Goal: Communication & Community: Answer question/provide support

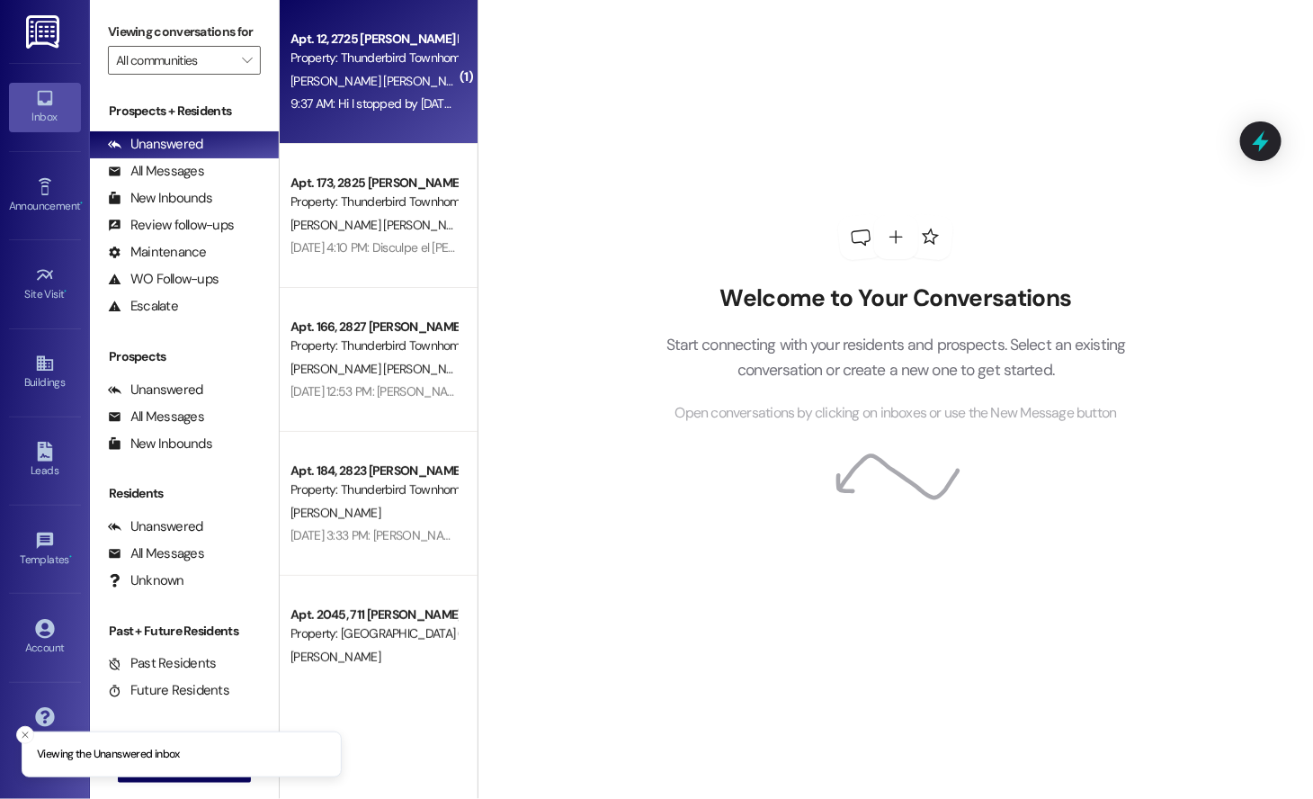
click at [406, 70] on div "[PERSON_NAME] [PERSON_NAME]" at bounding box center [374, 81] width 170 height 22
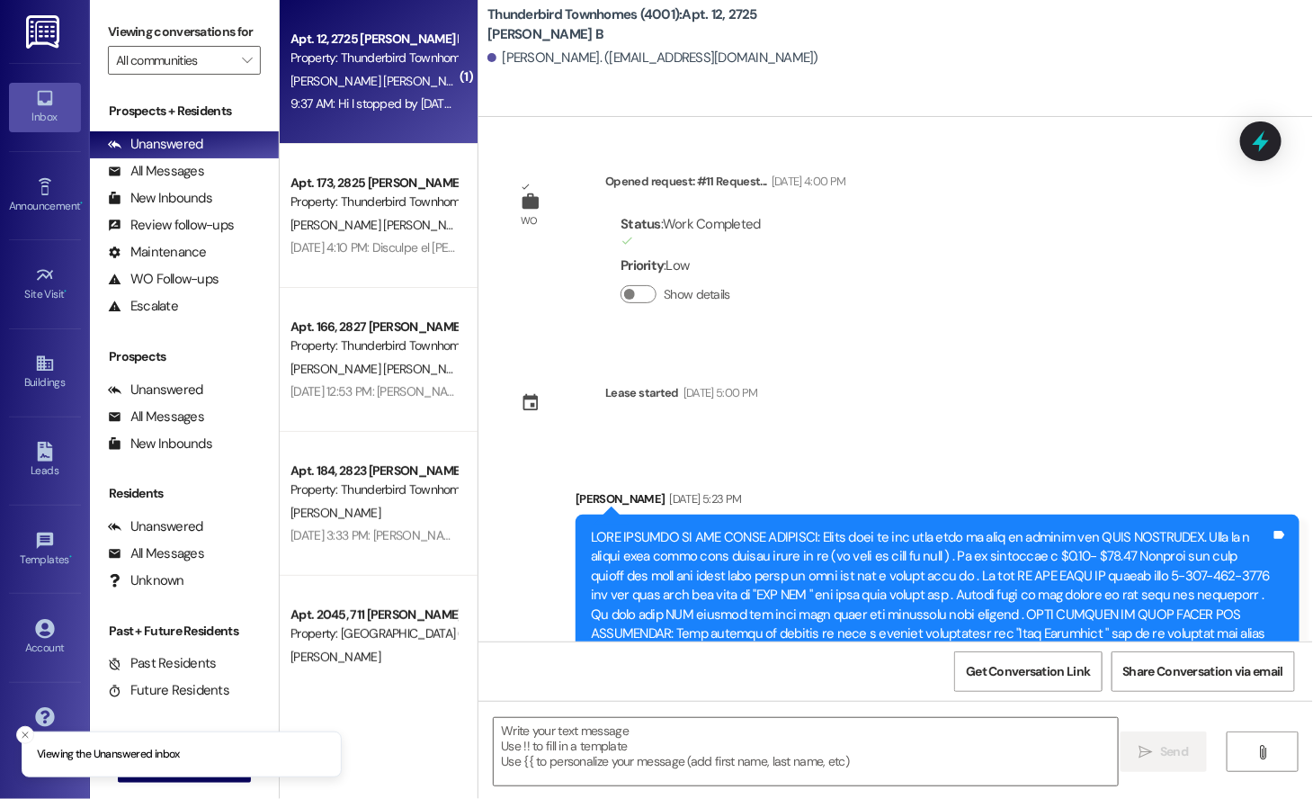
scroll to position [9366, 0]
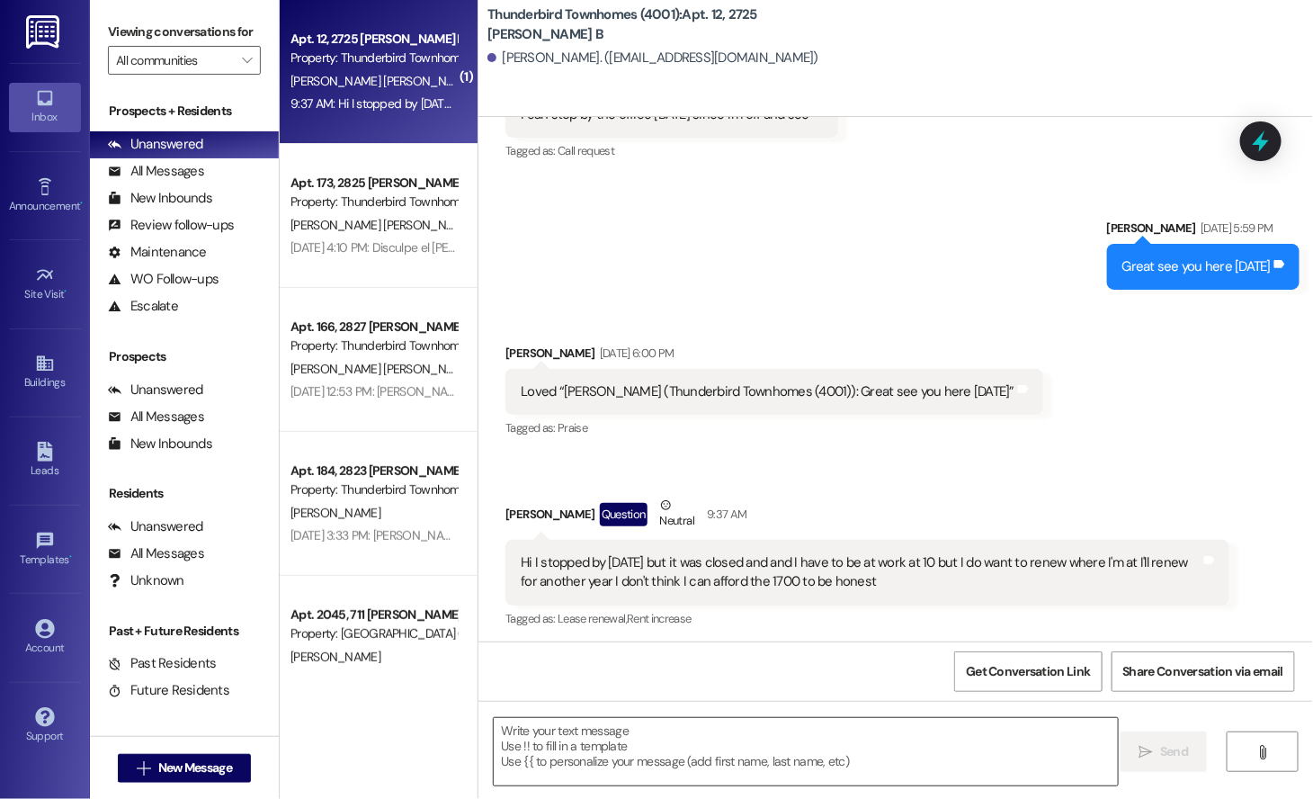
click at [567, 732] on textarea at bounding box center [806, 751] width 624 height 67
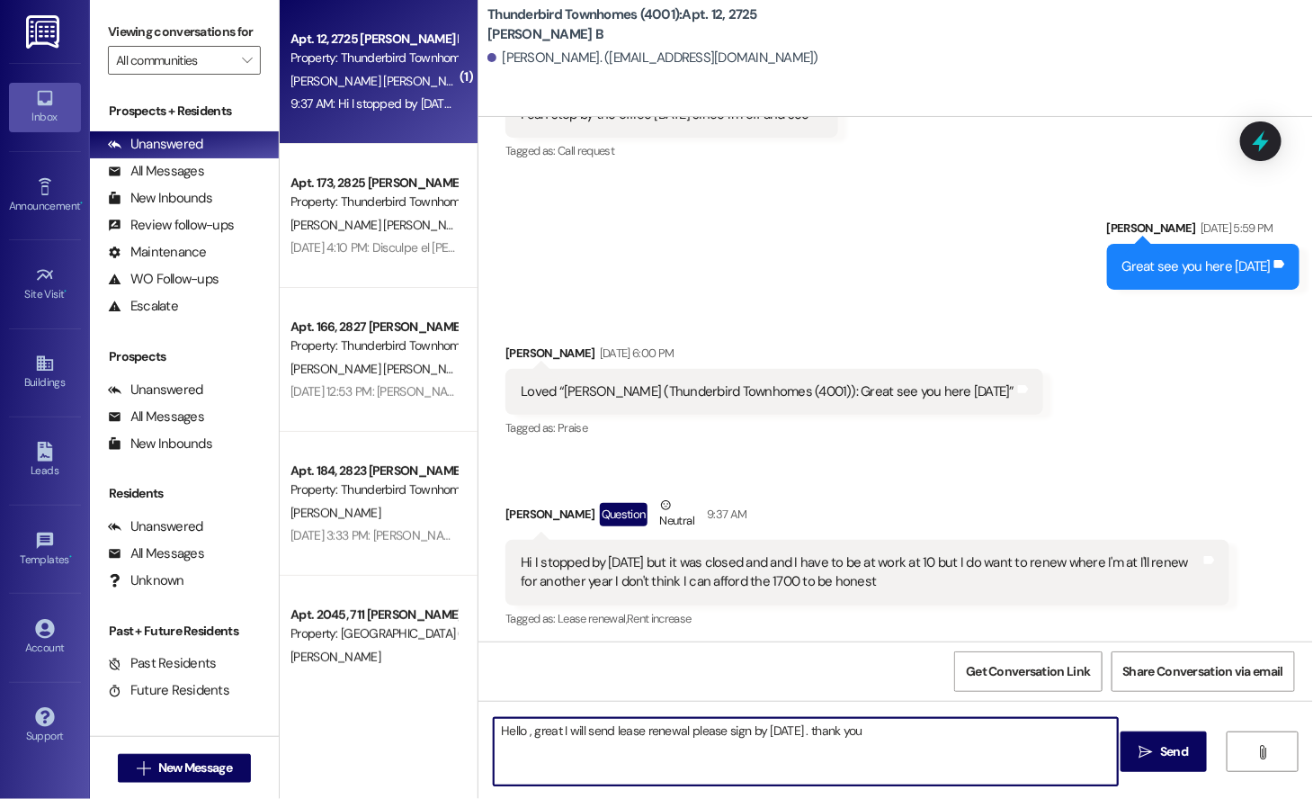
type textarea "Hello , great I will send lease renewal please sign by [DATE] . thank you"
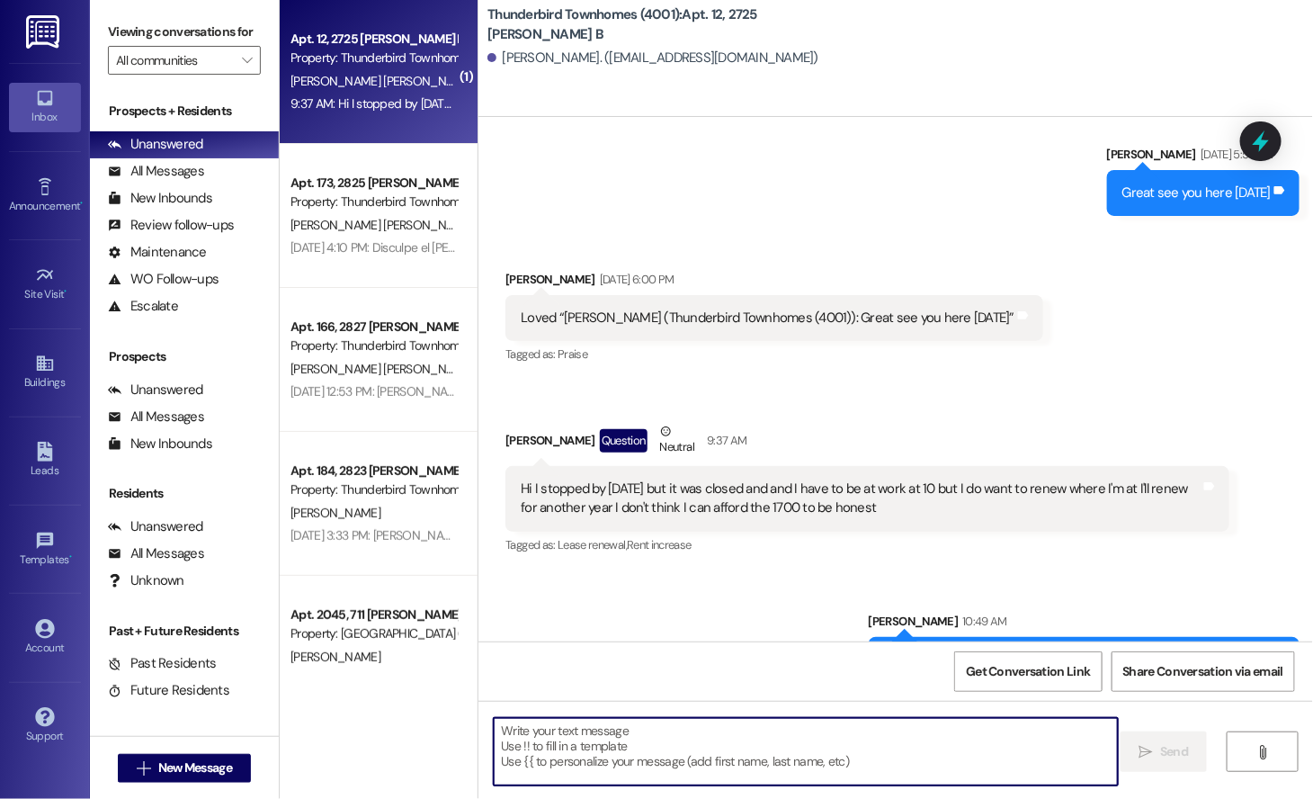
scroll to position [9491, 0]
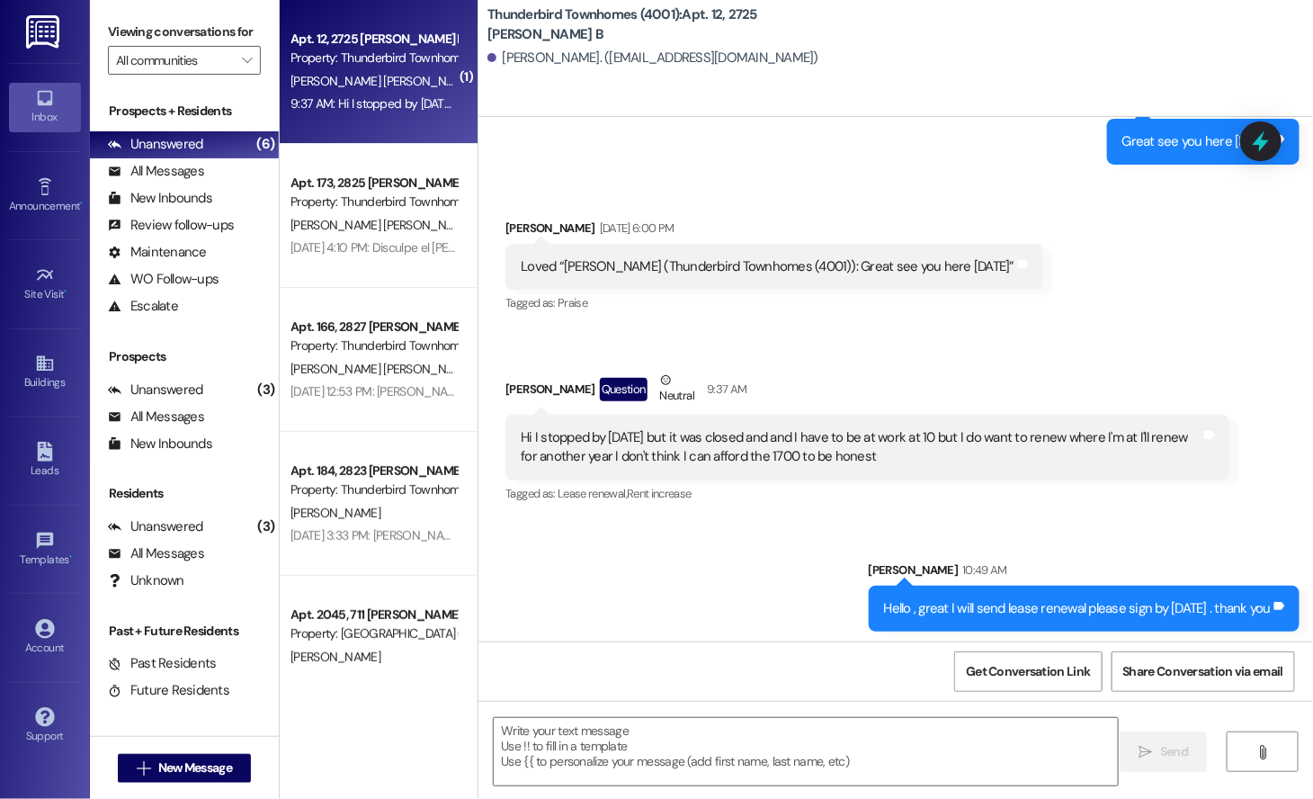
click at [598, 151] on div "Sent via SMS [PERSON_NAME] [DATE] 5:59 PM Great see you here [DATE] Tags and no…" at bounding box center [895, 115] width 835 height 125
click at [165, 760] on span "New Message" at bounding box center [195, 767] width 74 height 19
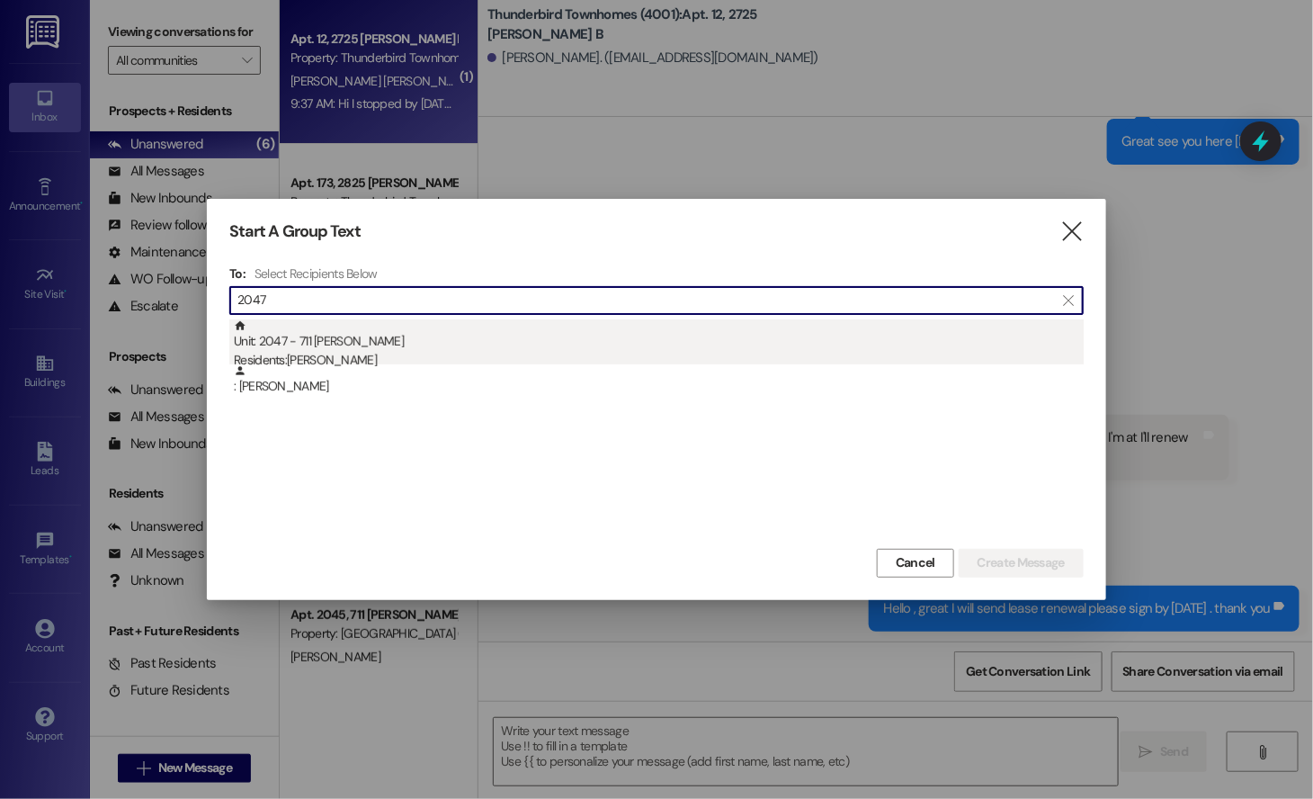
type input "2047"
click at [370, 353] on div "Residents: [PERSON_NAME]" at bounding box center [659, 360] width 850 height 19
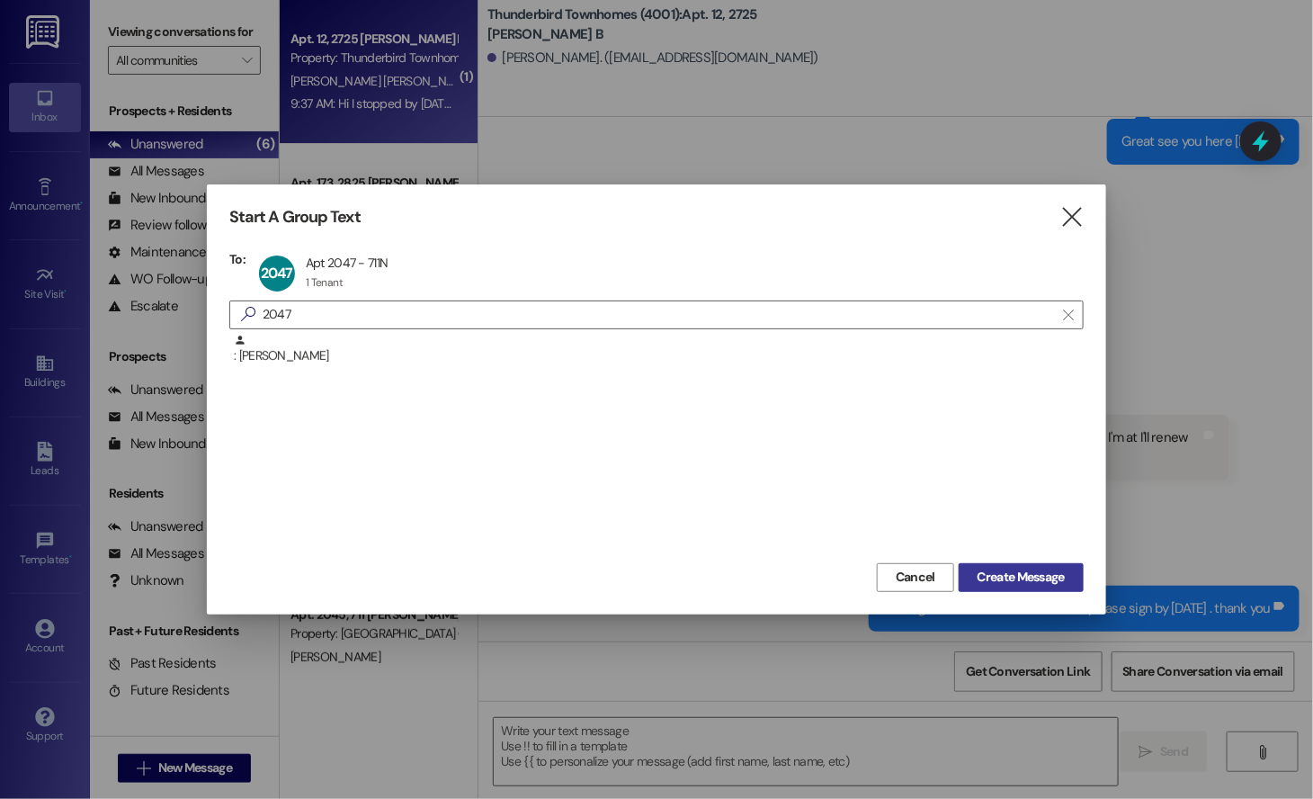
click at [978, 576] on span "Create Message" at bounding box center [1021, 576] width 87 height 19
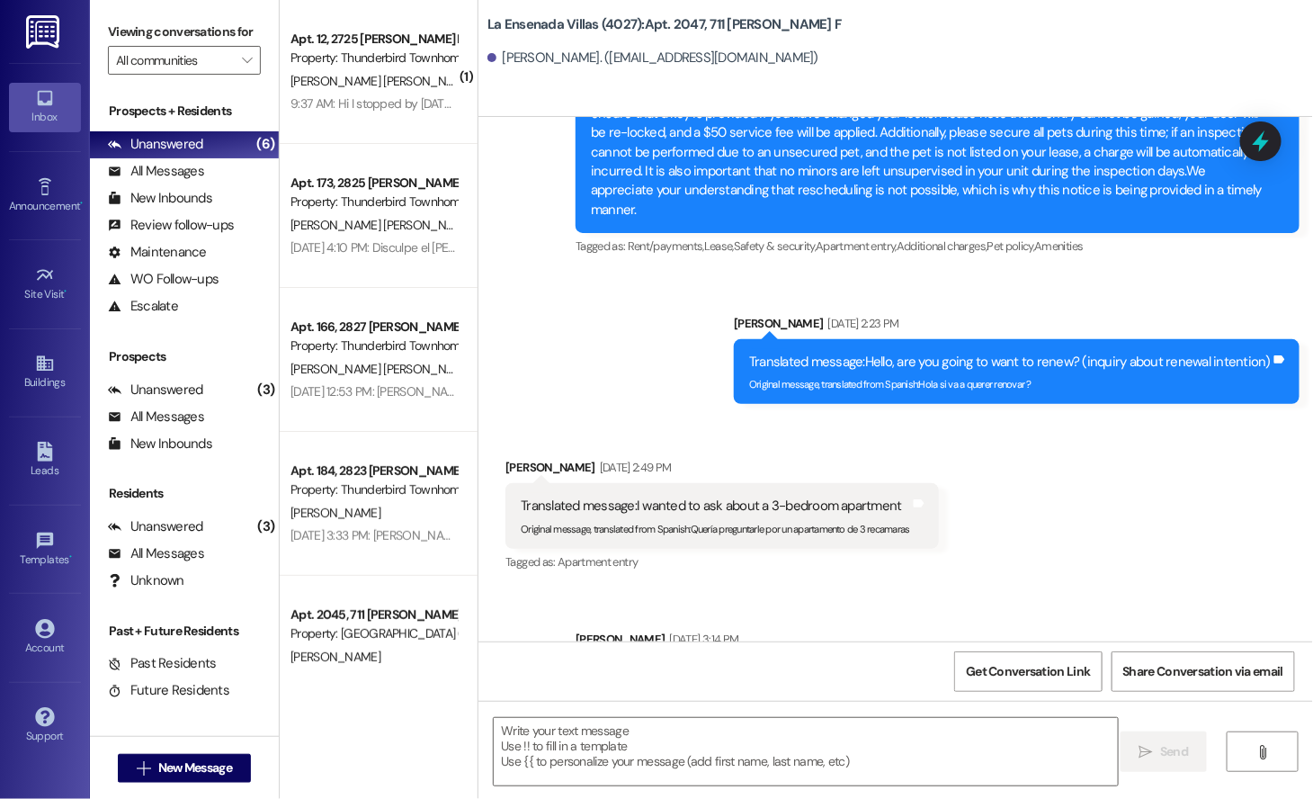
scroll to position [11359, 0]
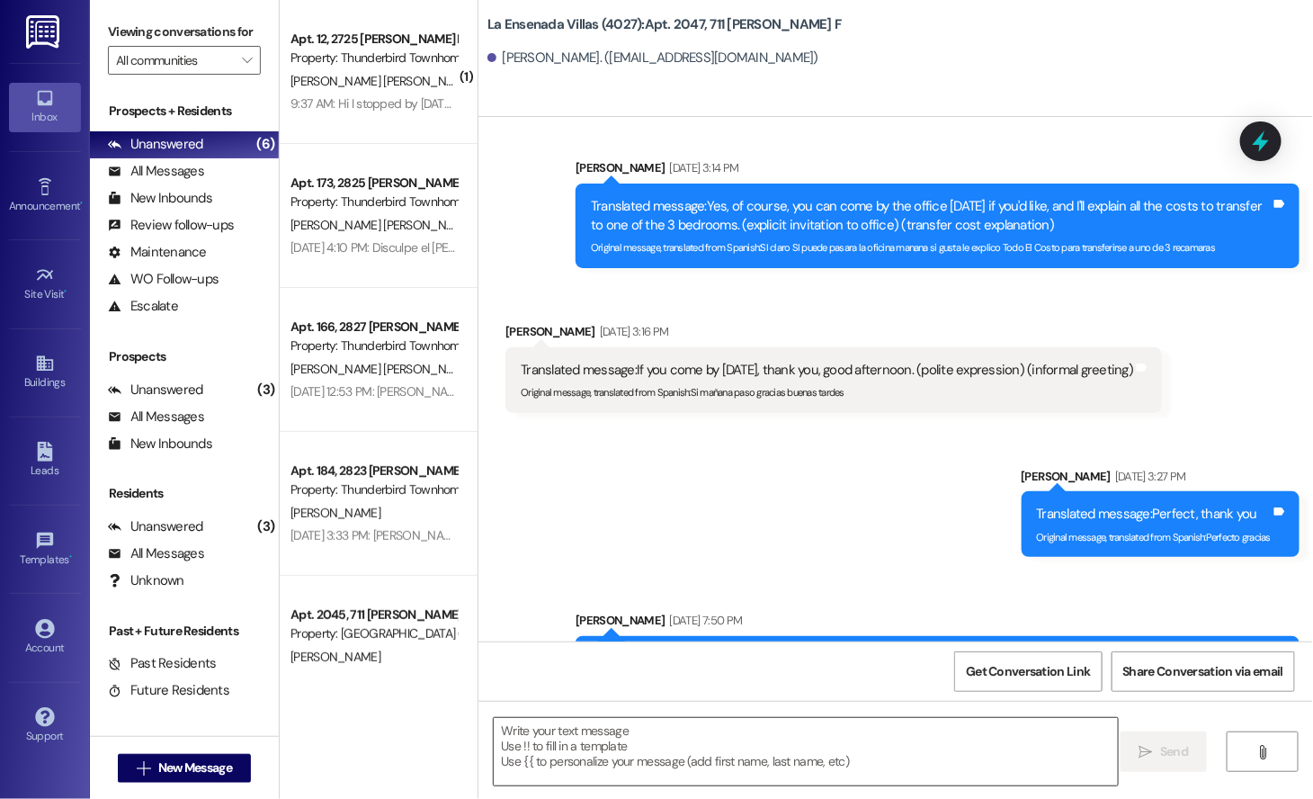
click at [639, 760] on textarea at bounding box center [806, 751] width 624 height 67
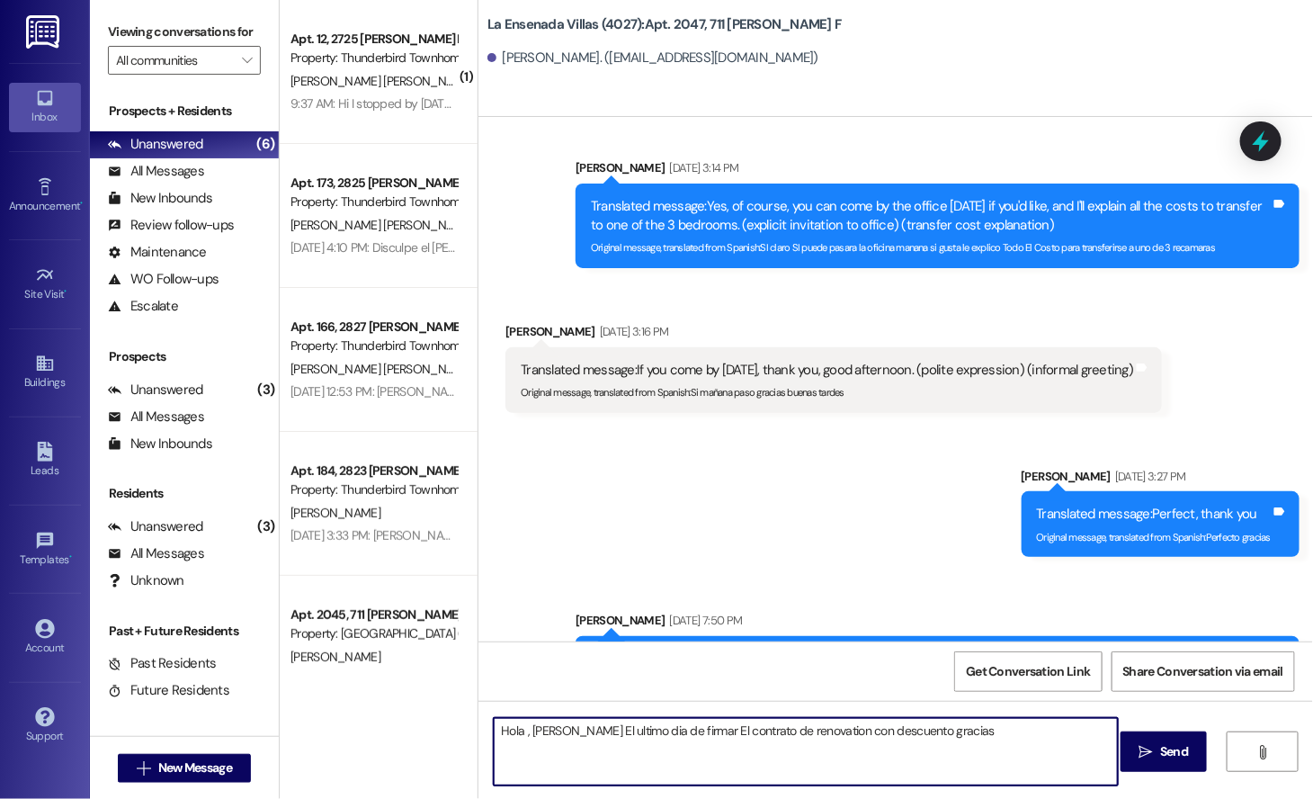
type textarea "Hola , [PERSON_NAME] El ultimo dia de firmar El contrato de renovation con desc…"
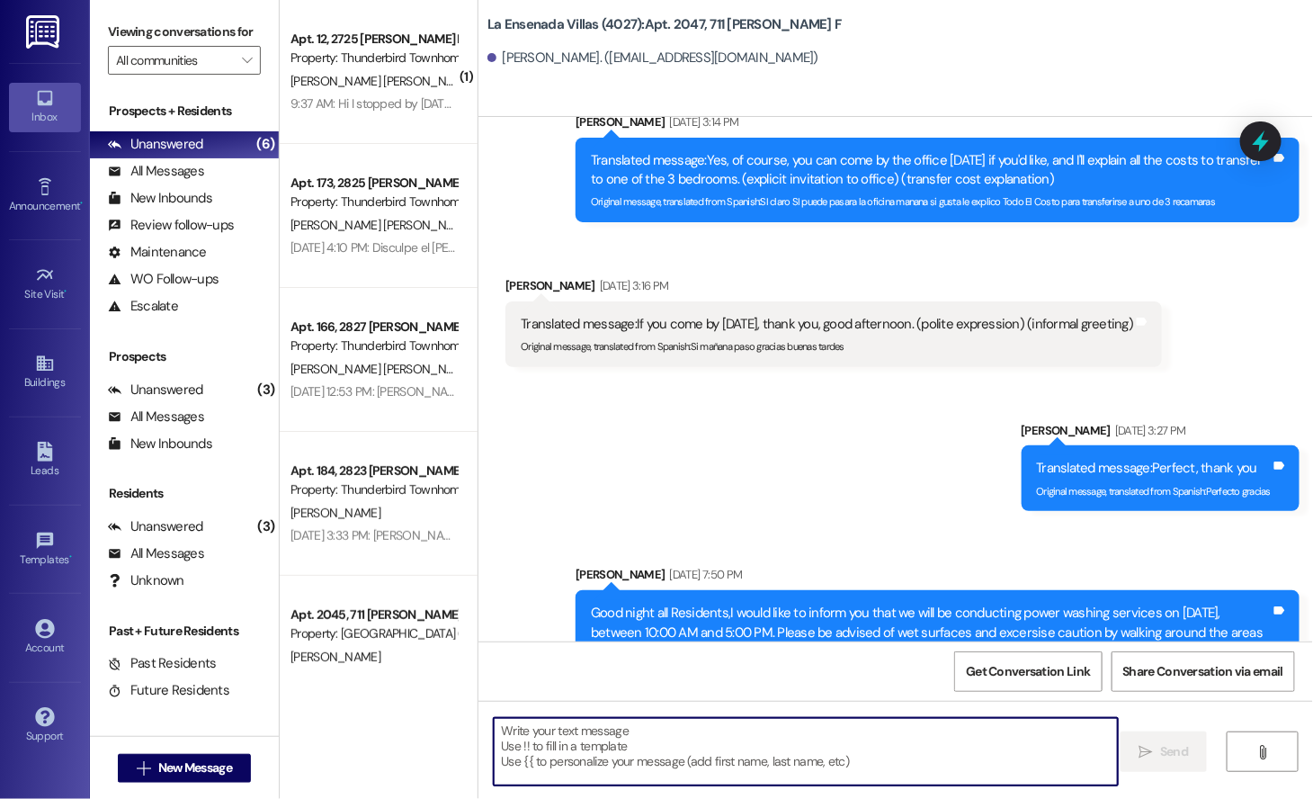
scroll to position [11484, 0]
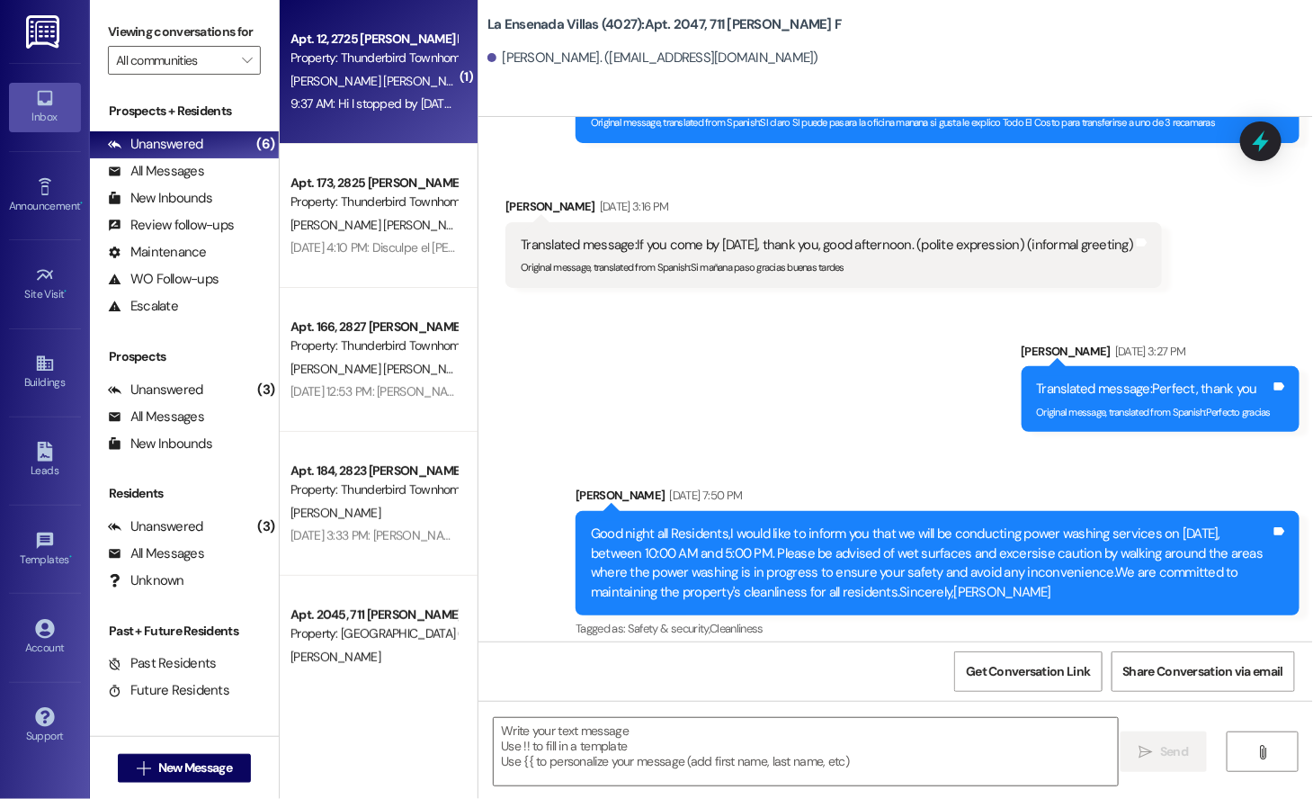
click at [384, 74] on span "[PERSON_NAME] [PERSON_NAME]" at bounding box center [381, 81] width 183 height 16
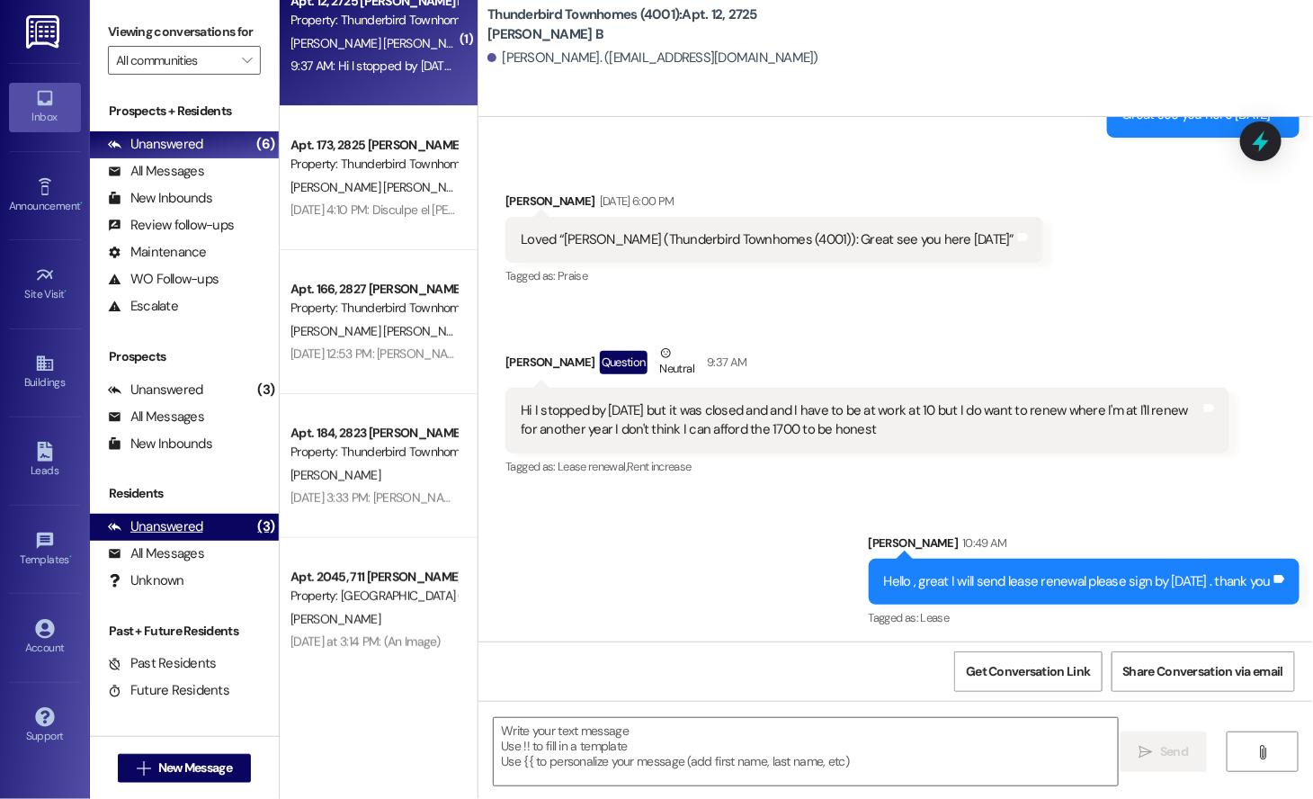
scroll to position [37, 0]
click at [217, 531] on div "Unanswered (3)" at bounding box center [184, 526] width 189 height 27
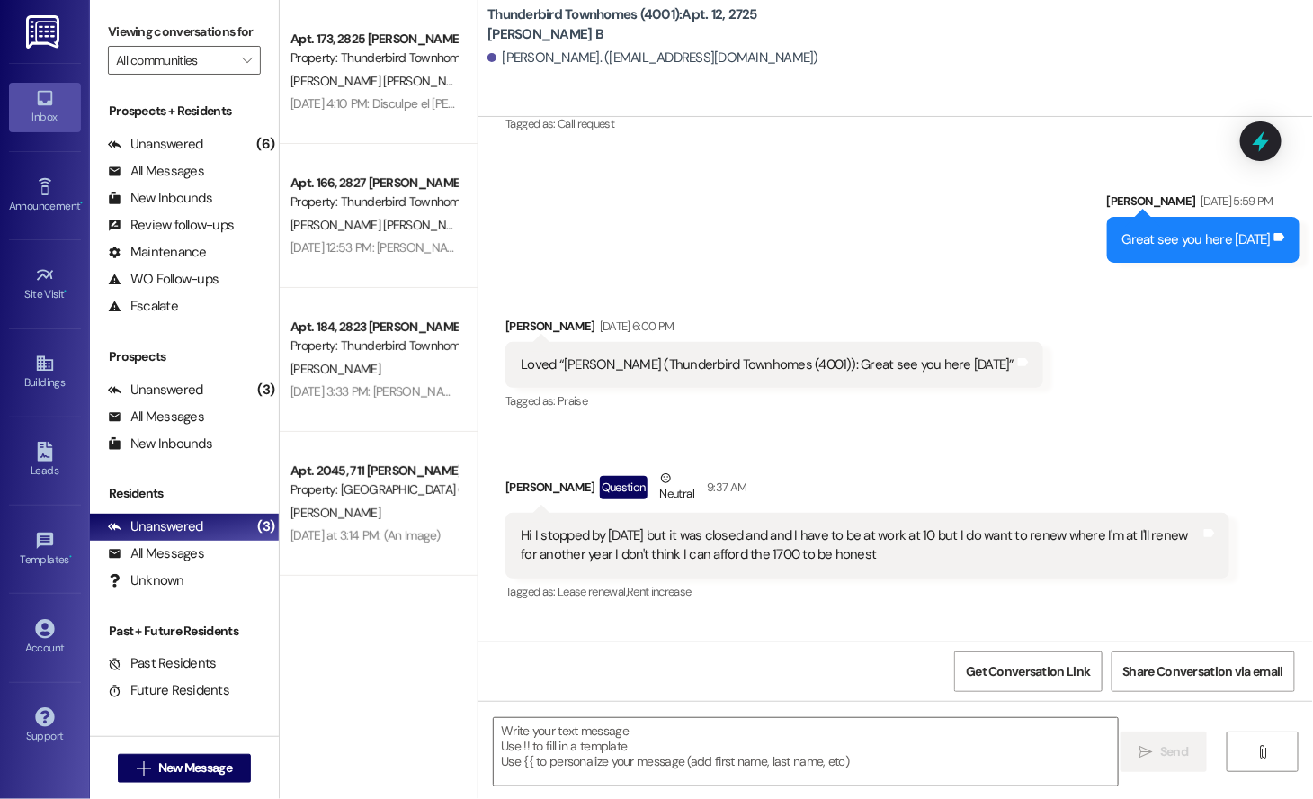
scroll to position [9365, 0]
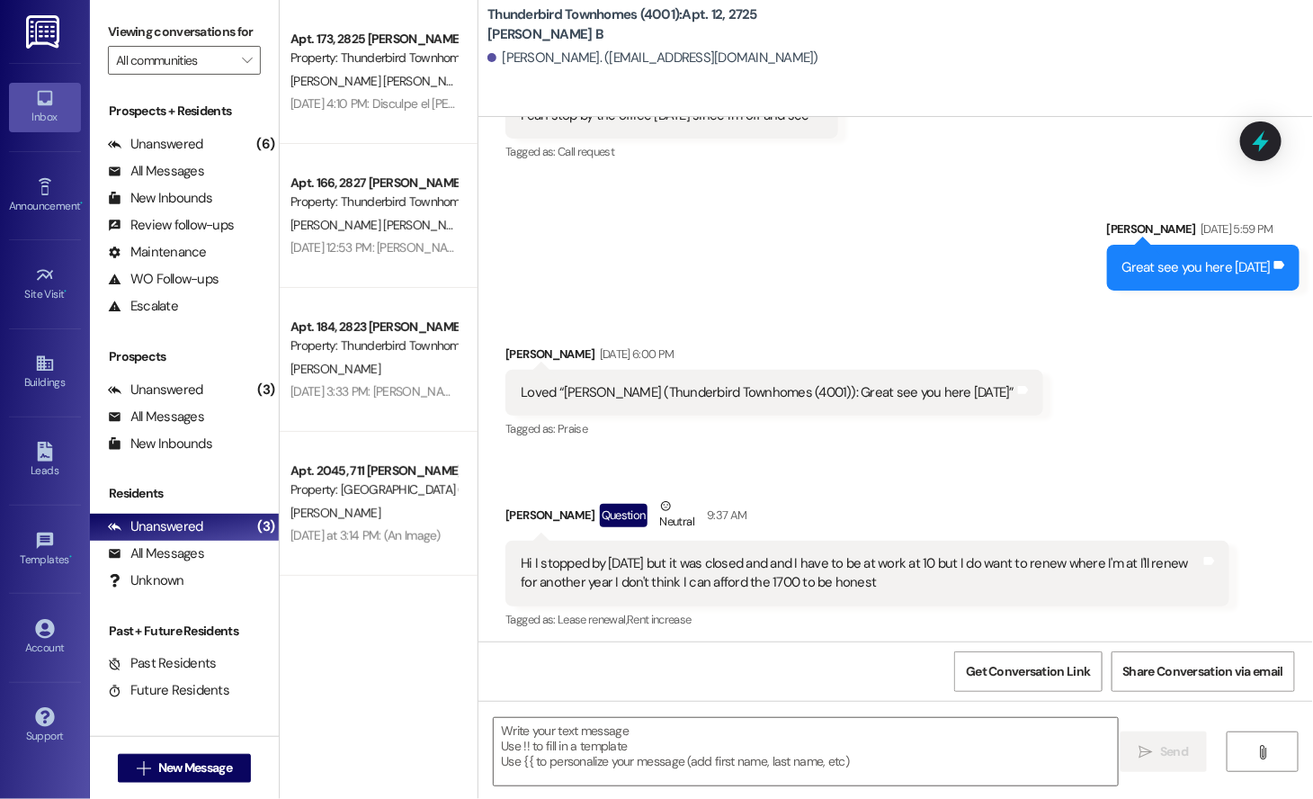
click at [280, 632] on div "Apt. 173, 2825 [PERSON_NAME] Property: Thunderbird Townhomes (4001) [PERSON_NAM…" at bounding box center [379, 335] width 198 height 671
